Goal: Information Seeking & Learning: Learn about a topic

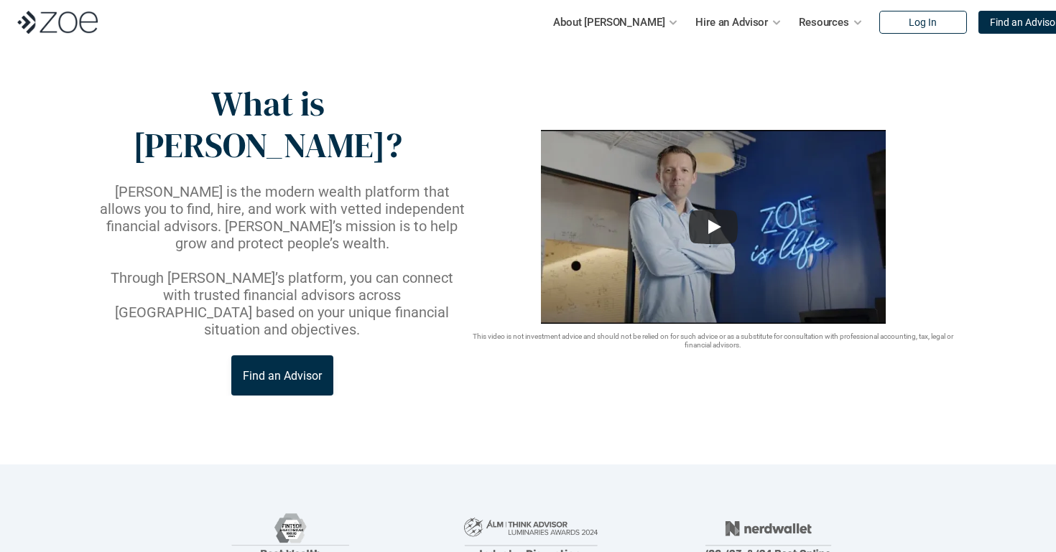
scroll to position [44, 0]
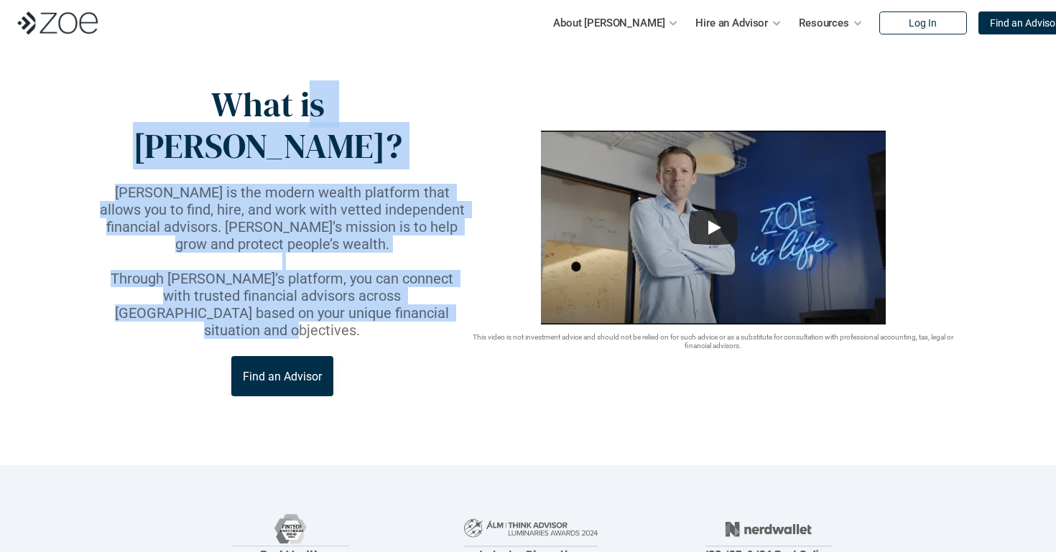
drag, startPoint x: 267, startPoint y: 93, endPoint x: 422, endPoint y: 274, distance: 239.0
click at [422, 274] on div "What is [PERSON_NAME]? [PERSON_NAME] is the modern wealth platform that allows …" at bounding box center [282, 240] width 371 height 312
drag, startPoint x: 422, startPoint y: 274, endPoint x: 325, endPoint y: 83, distance: 214.6
click at [321, 84] on div "What is [PERSON_NAME]? [PERSON_NAME] is the modern wealth platform that allows …" at bounding box center [282, 240] width 371 height 312
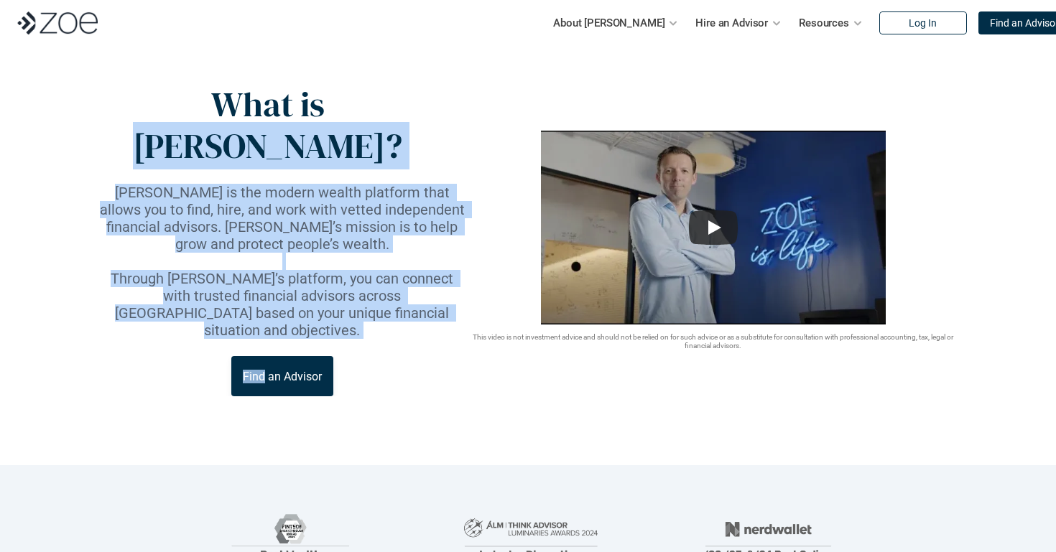
click at [325, 84] on p "What is [PERSON_NAME]?" at bounding box center [267, 125] width 341 height 83
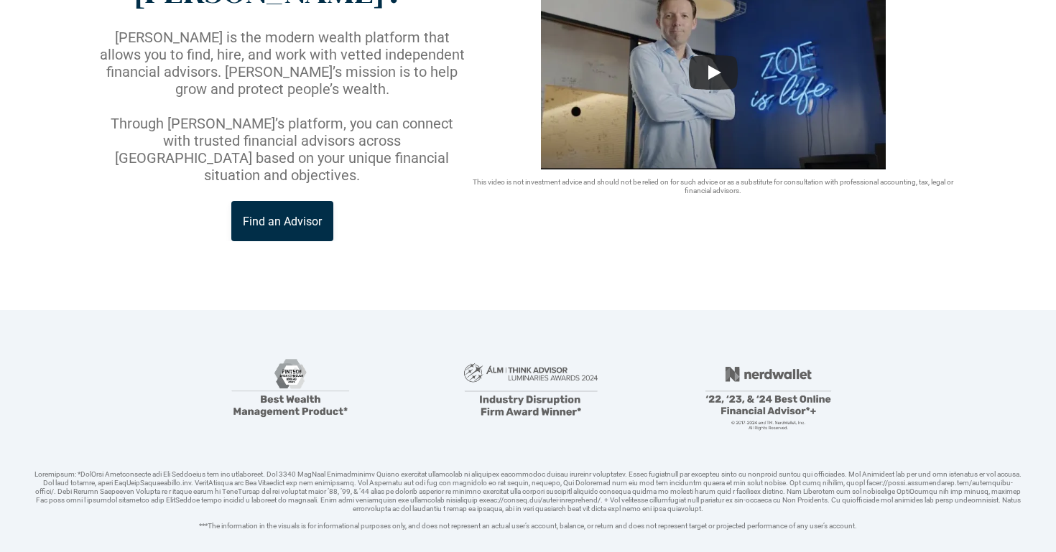
scroll to position [207, 0]
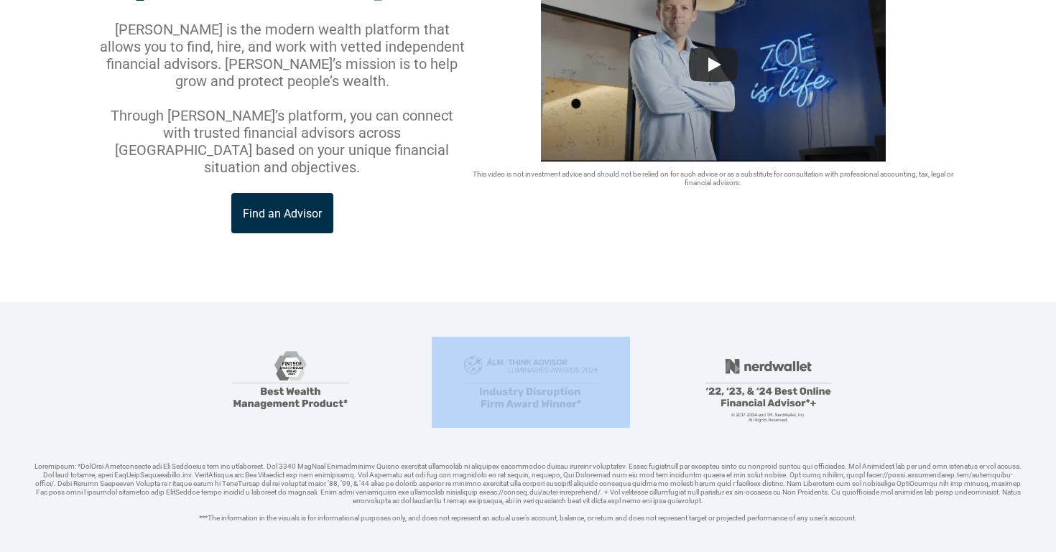
drag, startPoint x: 390, startPoint y: 354, endPoint x: 477, endPoint y: 274, distance: 118.4
click at [477, 337] on div "***The information in the visuals is for informational purposes only, and does …" at bounding box center [527, 430] width 987 height 186
click at [477, 337] on img at bounding box center [531, 382] width 198 height 91
click at [518, 302] on header "***The information in the visuals is for informational purposes only, and does …" at bounding box center [528, 446] width 1056 height 289
